Goal: Check status: Check status

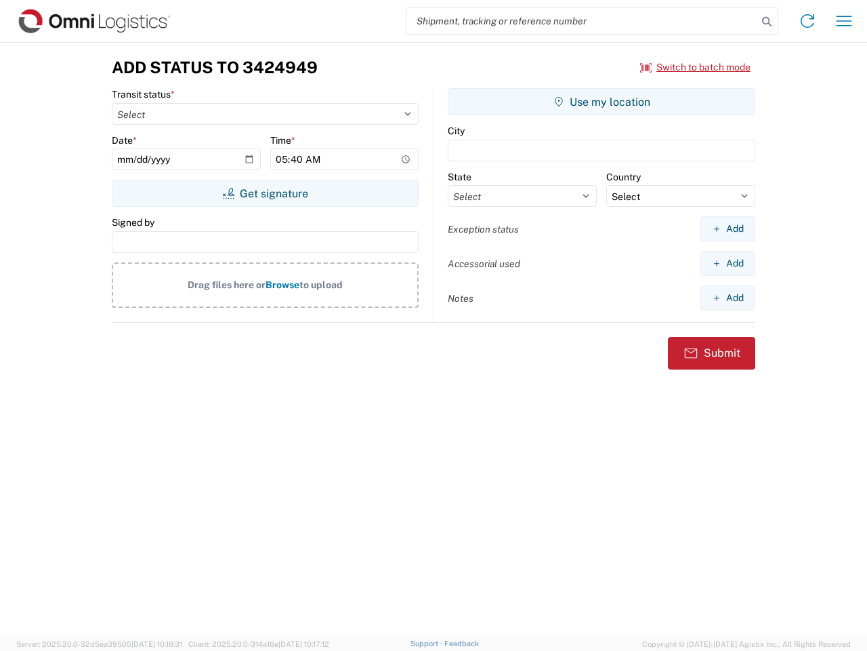
click at [582, 21] on input "search" at bounding box center [582, 21] width 351 height 26
click at [767, 22] on icon at bounding box center [767, 21] width 19 height 19
click at [808, 21] on icon at bounding box center [808, 21] width 22 height 22
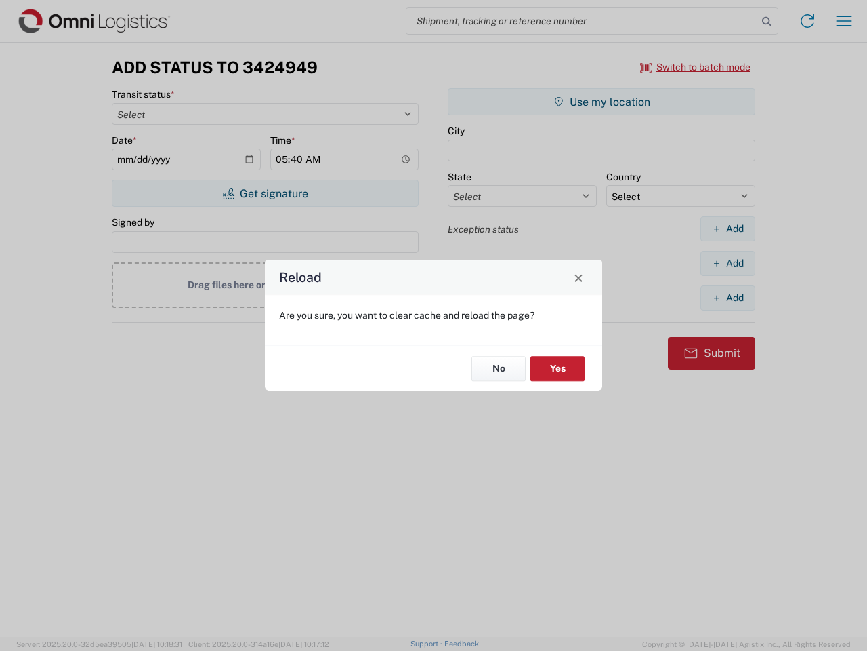
click at [844, 21] on div "Reload Are you sure, you want to clear cache and reload the page? No Yes" at bounding box center [433, 325] width 867 height 651
click at [696, 67] on div "Reload Are you sure, you want to clear cache and reload the page? No Yes" at bounding box center [433, 325] width 867 height 651
click at [265, 193] on div "Reload Are you sure, you want to clear cache and reload the page? No Yes" at bounding box center [433, 325] width 867 height 651
click at [602, 102] on div "Reload Are you sure, you want to clear cache and reload the page? No Yes" at bounding box center [433, 325] width 867 height 651
click at [728, 228] on div "Reload Are you sure, you want to clear cache and reload the page? No Yes" at bounding box center [433, 325] width 867 height 651
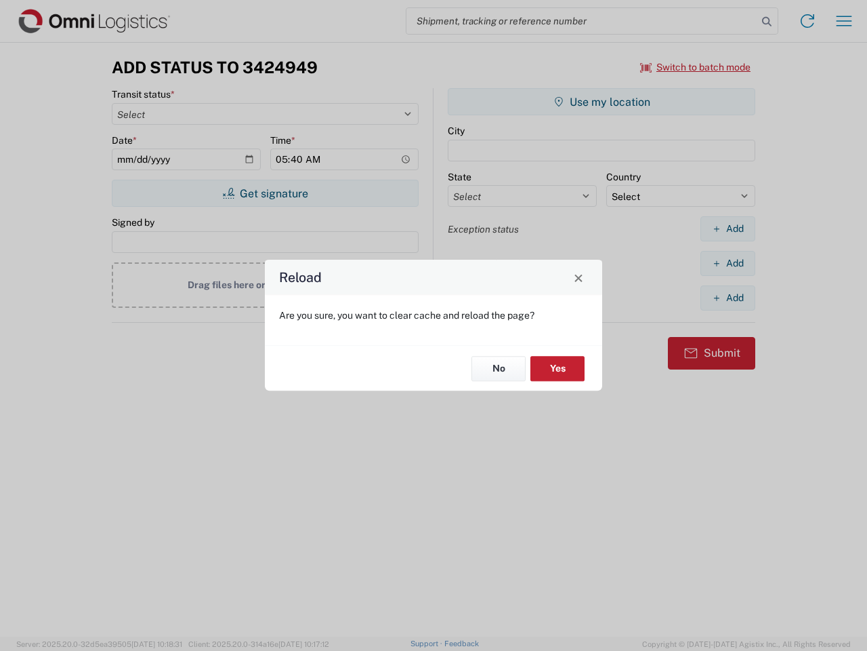
click at [728, 263] on div "Reload Are you sure, you want to clear cache and reload the page? No Yes" at bounding box center [433, 325] width 867 height 651
click at [728, 298] on div "Reload Are you sure, you want to clear cache and reload the page? No Yes" at bounding box center [433, 325] width 867 height 651
